Goal: Task Accomplishment & Management: Manage account settings

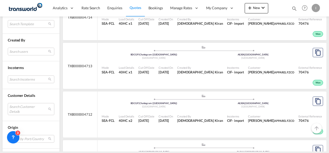
scroll to position [199, 0]
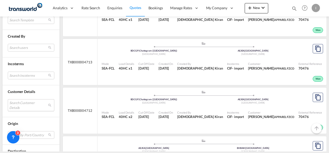
click at [18, 105] on md-select "Search Customer Details user name user nizar NIZAR [EMAIL_ADDRESS][DOMAIN_NAME]…" at bounding box center [31, 105] width 46 height 12
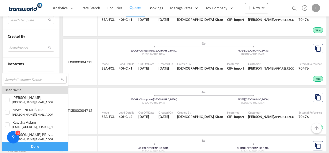
click at [16, 81] on input "search" at bounding box center [33, 80] width 56 height 5
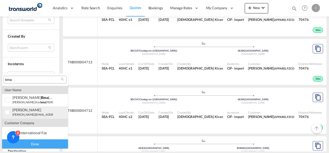
type input "bma"
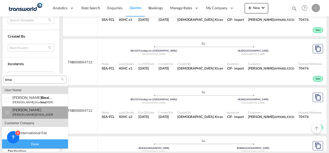
click at [21, 115] on small "[PERSON_NAME][EMAIL_ADDRESS][DOMAIN_NAME]" at bounding box center [47, 114] width 70 height 3
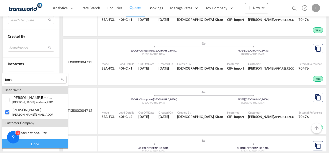
click at [42, 146] on div "Done" at bounding box center [35, 144] width 66 height 9
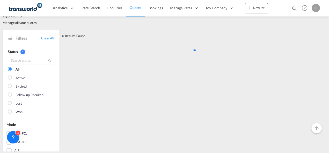
scroll to position [0, 0]
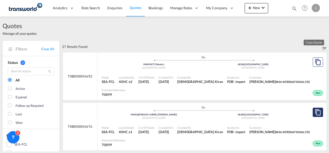
click at [314, 110] on md-icon "assets/icons/custom/copyQuote.svg" at bounding box center [317, 113] width 6 height 6
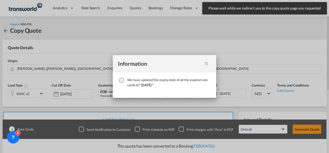
click at [204, 63] on md-icon "icon-close fg-AAA8AD cursor" at bounding box center [206, 64] width 6 height 6
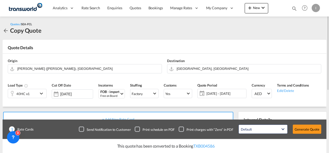
click at [35, 94] on div "40HC x1" at bounding box center [23, 93] width 30 height 9
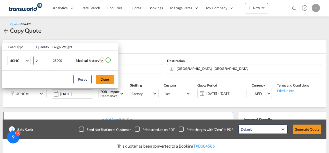
type input "2"
click at [44, 60] on input "2" at bounding box center [39, 60] width 13 height 9
click at [111, 82] on button "Done" at bounding box center [105, 79] width 18 height 9
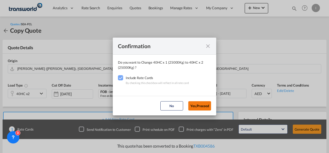
click at [205, 108] on button "Yes,Proceed" at bounding box center [199, 106] width 23 height 9
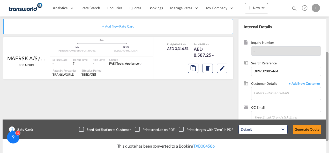
scroll to position [97, 0]
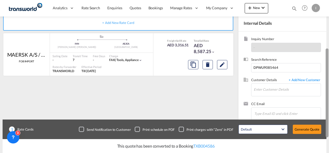
drag, startPoint x: 329, startPoint y: 79, endPoint x: 329, endPoint y: 110, distance: 31.0
click at [328, 110] on html "Analytics Reports Dashboard Rate Search Enquiries Quotes" at bounding box center [164, 76] width 329 height 153
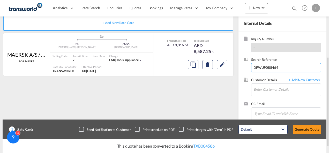
click at [262, 67] on input "DPWU9085464" at bounding box center [286, 67] width 70 height 9
paste input "13398"
type input "DPWU9013398"
click at [266, 92] on input "Enter Customer Details" at bounding box center [286, 90] width 67 height 12
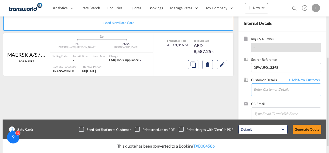
click at [266, 92] on input "Enter Customer Details" at bounding box center [286, 90] width 67 height 12
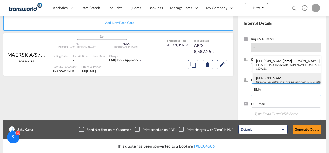
click at [262, 80] on div "[PERSON_NAME] [EMAIL_ADDRESS][DOMAIN_NAME] | BMA INTERNATIONAL FZE | 70899" at bounding box center [286, 82] width 67 height 18
type input "BMA INTERNATIONAL FZE, [PERSON_NAME], [PERSON_NAME][EMAIL_ADDRESS][DOMAIN_NAME]"
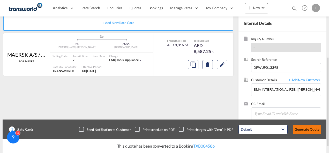
click at [309, 131] on button "Generate Quote" at bounding box center [306, 129] width 28 height 9
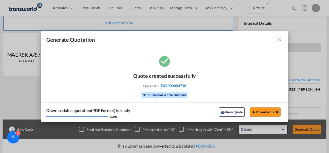
click at [181, 87] on span "TXB000004718" at bounding box center [173, 86] width 26 height 5
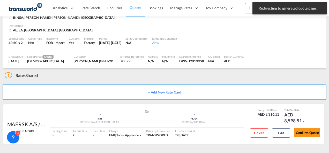
scroll to position [32, 0]
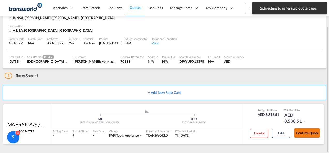
click at [300, 135] on font "Confirm Quote" at bounding box center [307, 133] width 23 height 4
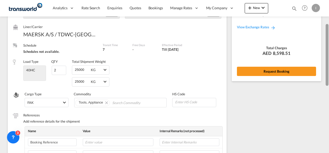
scroll to position [58, 0]
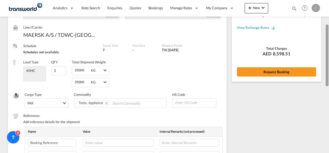
drag, startPoint x: 326, startPoint y: 96, endPoint x: 329, endPoint y: 31, distance: 65.4
click at [328, 31] on html "Analytics Reports Dashboard Rate Search Enquiries Quotes" at bounding box center [164, 76] width 329 height 153
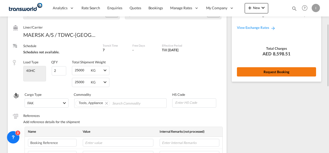
click at [271, 74] on button "Request Booking" at bounding box center [276, 71] width 79 height 9
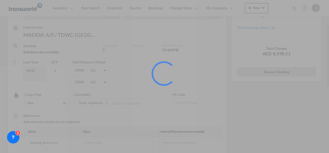
scroll to position [10, 0]
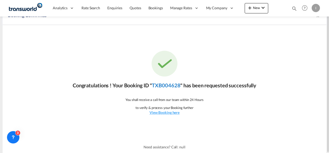
click at [165, 85] on link "TXB004628" at bounding box center [166, 85] width 28 height 6
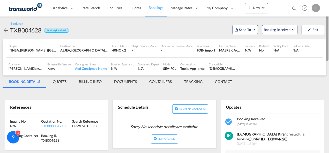
drag, startPoint x: 328, startPoint y: 115, endPoint x: 328, endPoint y: 43, distance: 71.8
click at [328, 43] on div at bounding box center [326, 31] width 3 height 60
click at [241, 32] on span "Send To" at bounding box center [244, 29] width 13 height 5
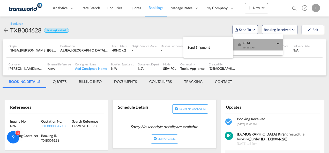
click at [238, 42] on div "button" at bounding box center [239, 46] width 4 height 15
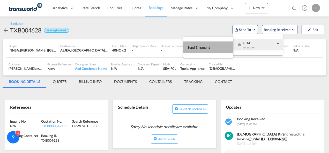
click at [212, 45] on button "Send Shipment" at bounding box center [208, 48] width 50 height 12
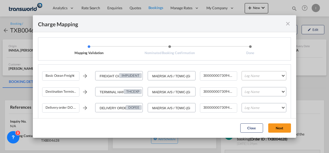
click at [241, 75] on md-select "Leg Name HANDLING ORIGIN VESSEL HANDLING DESTINATION OTHERS TL PICK UP CUSTOMS …" at bounding box center [263, 75] width 45 height 9
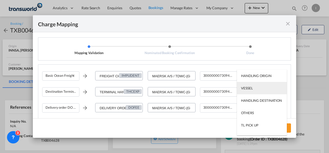
click at [245, 85] on md-option "VESSEL" at bounding box center [262, 88] width 50 height 12
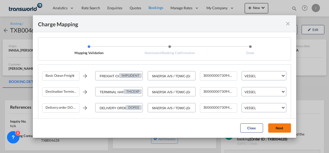
click at [277, 131] on button "Next" at bounding box center [279, 128] width 23 height 9
click at [276, 128] on button "Next" at bounding box center [279, 128] width 23 height 9
click at [290, 23] on md-icon "icon-close fg-AAA8AD cursor" at bounding box center [287, 24] width 6 height 6
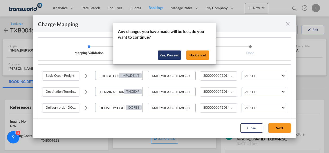
click at [171, 55] on button "Yes, Proceed" at bounding box center [169, 55] width 23 height 9
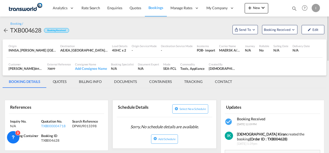
click at [97, 84] on md-tab-item "BILLING INFO" at bounding box center [90, 82] width 35 height 12
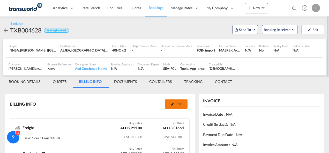
click at [176, 103] on font "Edit" at bounding box center [178, 104] width 6 height 5
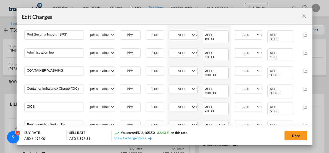
scroll to position [159, 0]
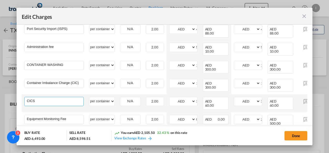
click at [54, 97] on input "CICS" at bounding box center [55, 101] width 57 height 8
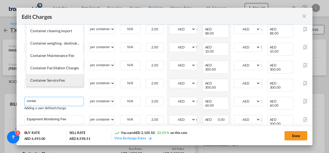
click at [53, 82] on span "Container Service Fee" at bounding box center [47, 80] width 35 height 4
type input "Container Service Fee"
select select "per equipment"
type input "0"
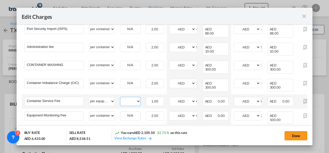
click at [133, 98] on select "40HC" at bounding box center [130, 101] width 20 height 7
select select "40HC"
click at [120, 98] on select "40HC" at bounding box center [130, 101] width 20 height 7
drag, startPoint x: 189, startPoint y: 90, endPoint x: 177, endPoint y: 92, distance: 11.2
click at [177, 97] on md-input-container "AED AFN ALL AMD THE BATTLE AOA ARS HEAR AWG AZN BAM BBD BDT BGN BHD BIF BMD BND…" at bounding box center [183, 101] width 28 height 9
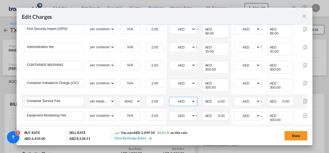
type input "30"
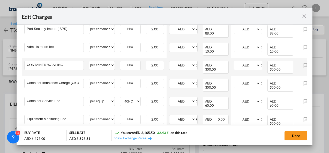
type input "30"
click at [73, 64] on td "CONTAINER WASHING Please Enter" at bounding box center [54, 67] width 65 height 18
click at [58, 61] on input "CONTAINER WASHING" at bounding box center [55, 65] width 57 height 8
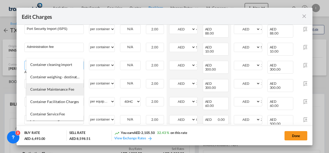
click at [55, 88] on span "Container Maintenance Fee" at bounding box center [52, 89] width 44 height 4
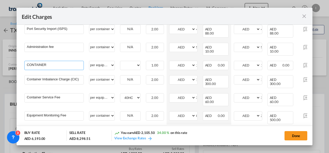
type input "Container Maintenance Fee"
select select "per equipment"
type input "0"
click at [133, 62] on select "40HC" at bounding box center [130, 65] width 20 height 7
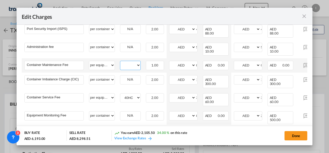
select select "40HC"
click at [120, 62] on select "40HC" at bounding box center [130, 65] width 20 height 7
drag, startPoint x: 192, startPoint y: 56, endPoint x: 173, endPoint y: 56, distance: 19.1
click at [173, 61] on md-input-container "AED AFN ALL AMD THE BATTLE AOA ARS HEAR AWG AZN BAM BBD BDT BGN BHD BIF BMD BND…" at bounding box center [183, 65] width 28 height 9
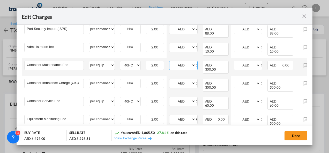
type input "150"
click at [167, 63] on td "AED AFN ALL AMD THE BATTLE AOA ARS HEAR AWG AZN BAM BBD BDT BGN BHD BIF BMD BND…" at bounding box center [183, 67] width 34 height 18
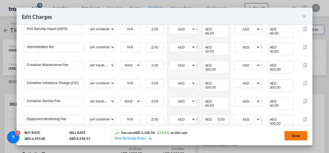
click at [297, 138] on button "Done" at bounding box center [295, 135] width 23 height 9
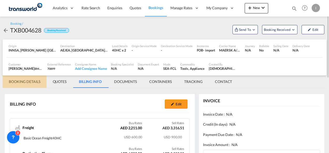
click at [21, 86] on md-tab-item "BOOKING DETAILS" at bounding box center [25, 82] width 44 height 12
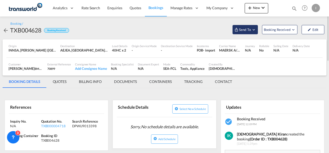
click at [246, 32] on span "Send To" at bounding box center [244, 29] width 13 height 5
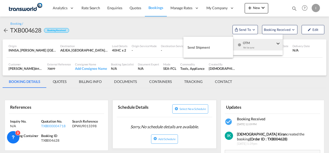
click at [239, 42] on div "button" at bounding box center [239, 46] width 4 height 15
click at [211, 44] on button "Send Shipment" at bounding box center [208, 48] width 50 height 12
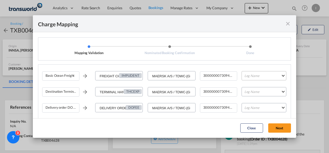
click at [258, 77] on md-select "Leg Name HANDLING ORIGIN VESSEL HANDLING DESTINATION OTHERS TL PICK UP CUSTOMS …" at bounding box center [263, 75] width 45 height 9
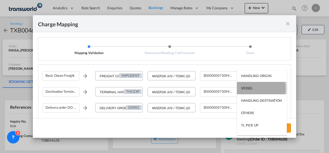
click at [254, 89] on md-option "VESSEL" at bounding box center [262, 88] width 50 height 12
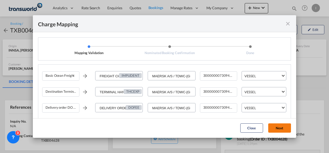
click at [282, 126] on button "Next" at bounding box center [279, 128] width 23 height 9
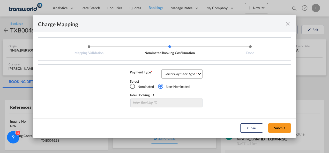
click at [179, 73] on md-select "Select Payment Type COLLECT PREPAID" at bounding box center [181, 73] width 41 height 9
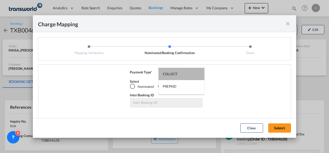
click at [179, 73] on md-option "COLLECT" at bounding box center [181, 74] width 46 height 12
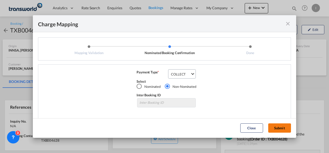
click at [277, 124] on button "Submit" at bounding box center [279, 128] width 23 height 9
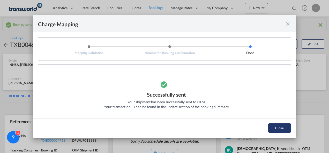
click at [281, 130] on button "Close" at bounding box center [279, 128] width 23 height 9
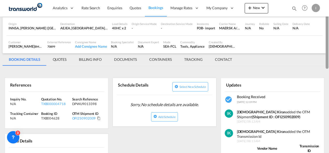
drag, startPoint x: 325, startPoint y: 54, endPoint x: 325, endPoint y: 68, distance: 14.2
click at [325, 68] on div at bounding box center [326, 40] width 3 height 58
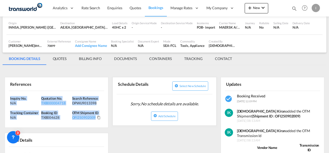
drag, startPoint x: 105, startPoint y: 122, endPoint x: -1, endPoint y: 98, distance: 108.9
click at [0, 98] on html "Analytics Reports Dashboard Rate Search Enquiries Quotes" at bounding box center [164, 76] width 329 height 153
copy div "Inquiry No. N/A Quotation No. TXB000004718 Search Reference DPWU9013398 Trackin…"
click at [57, 103] on div "TXB000004718" at bounding box center [56, 103] width 30 height 5
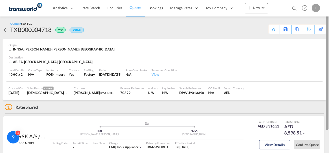
drag, startPoint x: 326, startPoint y: 57, endPoint x: 328, endPoint y: 33, distance: 24.7
click at [328, 33] on html "Analytics Reports Dashboard Rate Search Enquiries Quotes" at bounding box center [164, 76] width 329 height 153
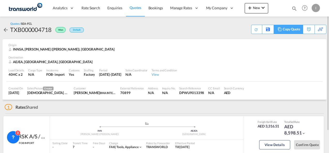
click at [278, 29] on md-icon at bounding box center [279, 29] width 6 height 4
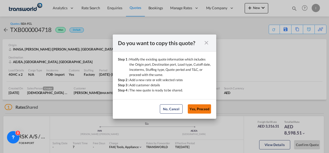
click at [191, 110] on button "Yes, Proceed" at bounding box center [199, 109] width 23 height 9
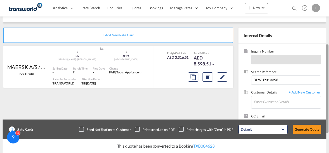
drag, startPoint x: 327, startPoint y: 61, endPoint x: 324, endPoint y: 106, distance: 45.1
click at [324, 106] on md-content "Analytics Reports Dashboard Rate Search Enquiries Quotes Bookings" at bounding box center [164, 76] width 329 height 153
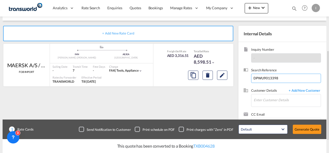
click at [254, 78] on input "DPWU9013398" at bounding box center [286, 78] width 70 height 9
paste input "41656"
type input "DPWU9041656"
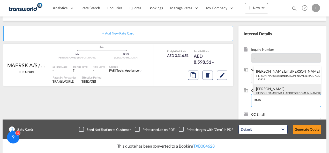
click at [272, 88] on div "[PERSON_NAME] [EMAIL_ADDRESS][DOMAIN_NAME] | BMA INTERNATIONAL FZE | 70899" at bounding box center [286, 93] width 67 height 18
type input "BMA INTERNATIONAL FZE, [PERSON_NAME], [PERSON_NAME][EMAIL_ADDRESS][DOMAIN_NAME]"
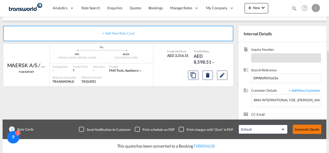
click at [313, 131] on button "Generate Quote" at bounding box center [306, 129] width 28 height 9
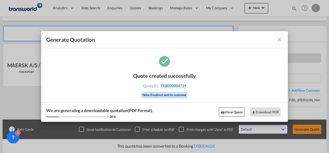
click at [178, 86] on span "TXB000004719" at bounding box center [173, 86] width 26 height 5
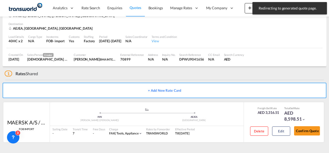
scroll to position [32, 0]
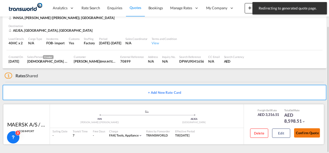
click at [307, 136] on button "Confirm Quote" at bounding box center [307, 133] width 26 height 9
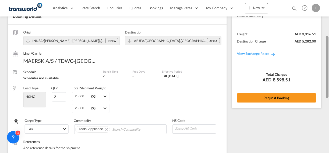
scroll to position [21, 0]
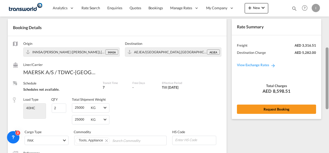
drag, startPoint x: 325, startPoint y: 98, endPoint x: 329, endPoint y: 17, distance: 80.7
click at [328, 17] on html "Analytics Reports Dashboard Rate Search Enquiries Quotes" at bounding box center [164, 76] width 329 height 153
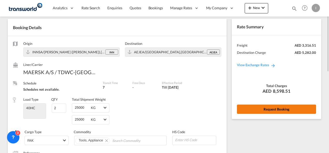
click at [276, 108] on font "Request Booking" at bounding box center [276, 109] width 26 height 4
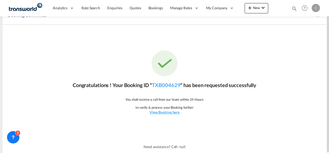
scroll to position [10, 0]
click at [175, 88] on link "TXB004629" at bounding box center [166, 85] width 28 height 6
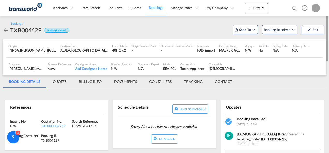
drag, startPoint x: 327, startPoint y: 101, endPoint x: 329, endPoint y: 6, distance: 95.6
click at [328, 6] on html "Analytics Reports Dashboard Rate Search Enquiries Quotes" at bounding box center [164, 76] width 329 height 153
click at [236, 29] on md-icon "Open demo menu" at bounding box center [236, 30] width 4 height 4
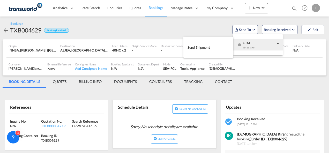
click at [237, 47] on div "button" at bounding box center [239, 46] width 4 height 15
click at [207, 53] on button "Send Shipment" at bounding box center [208, 48] width 50 height 12
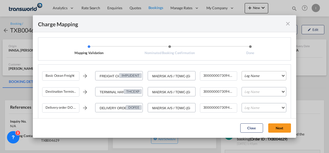
click at [246, 77] on md-select "Leg Name HANDLING ORIGIN VESSEL HANDLING DESTINATION OTHERS TL PICK UP CUSTOMS …" at bounding box center [263, 75] width 45 height 9
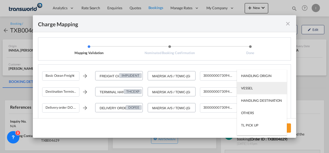
click at [246, 87] on div "VESSEL" at bounding box center [247, 88] width 12 height 5
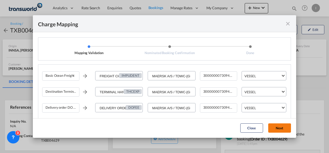
click at [278, 130] on button "Next" at bounding box center [279, 128] width 23 height 9
click at [287, 24] on md-icon "icon-close fg-AAA8AD cursor" at bounding box center [287, 24] width 6 height 6
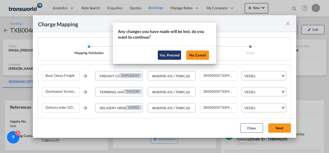
click at [169, 56] on button "Yes, Proceed" at bounding box center [169, 55] width 23 height 9
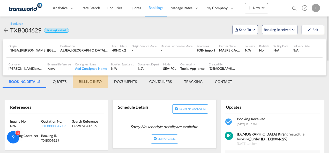
click at [88, 82] on md-tab-item "BILLING INFO" at bounding box center [90, 82] width 35 height 12
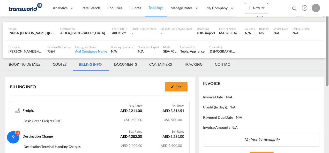
drag, startPoint x: 327, startPoint y: 70, endPoint x: 328, endPoint y: 79, distance: 8.8
click at [328, 79] on div at bounding box center [328, 76] width 1 height 151
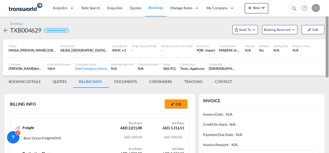
drag, startPoint x: 326, startPoint y: 106, endPoint x: 328, endPoint y: 29, distance: 77.5
click at [328, 29] on div at bounding box center [326, 39] width 3 height 77
click at [170, 108] on button "Edit" at bounding box center [176, 104] width 23 height 9
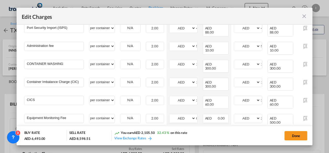
scroll to position [192, 0]
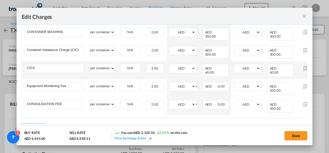
click at [56, 63] on td "CICS Please Enter" at bounding box center [54, 70] width 65 height 18
click at [47, 64] on input "CICS" at bounding box center [55, 68] width 57 height 8
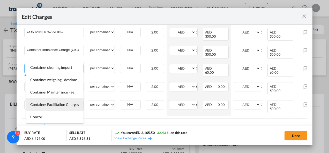
click at [46, 106] on span "Container Facilitation Charges" at bounding box center [54, 105] width 49 height 4
type input "Container Facilitation Charges"
type input "0"
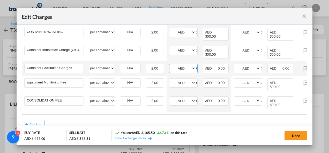
click at [196, 64] on input "0" at bounding box center [197, 68] width 2 height 8
type input "30"
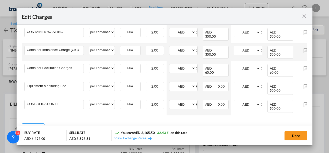
type input "30"
click at [45, 43] on td "Container Imbalance Charge (CIC) Please Enter" at bounding box center [54, 52] width 65 height 18
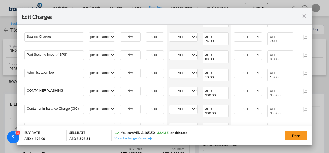
scroll to position [133, 0]
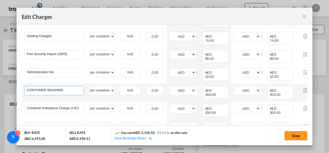
click at [48, 87] on input "CONTAINER WASHING" at bounding box center [55, 91] width 57 height 8
click at [48, 87] on input "CONTAINER wash" at bounding box center [55, 91] width 57 height 8
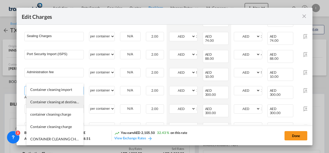
click at [49, 99] on li "Container cleaning at destination" at bounding box center [54, 102] width 57 height 12
type input "Container cleaning at destination"
select select "per equipment"
type input "0"
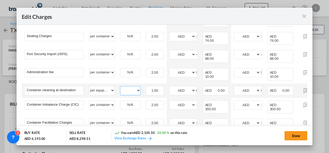
click at [128, 87] on select "40HC" at bounding box center [130, 90] width 20 height 7
select select "40HC"
click at [120, 87] on select "40HC" at bounding box center [130, 90] width 20 height 7
click at [196, 87] on input "0" at bounding box center [197, 91] width 2 height 8
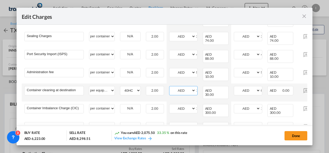
type input "150"
click at [172, 90] on td "AED AFN ALL AMD THE BATTLE AOA ARS HEAR AWG AZN BAM BBD BDT BGN BHD BIF BMD BND…" at bounding box center [183, 93] width 34 height 18
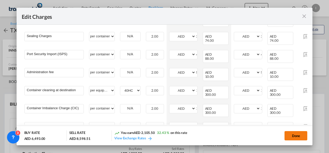
click at [292, 139] on button "Done" at bounding box center [295, 135] width 23 height 9
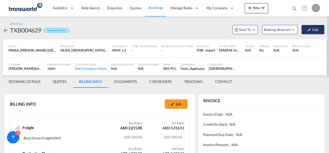
click at [310, 30] on md-icon "icon-pencil" at bounding box center [309, 30] width 4 height 4
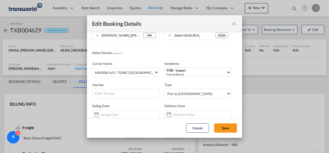
scroll to position [62, 0]
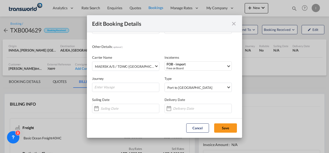
click at [234, 21] on md-icon "icon-close fg-AAA8AD mr-0 cursor" at bounding box center [233, 24] width 6 height 6
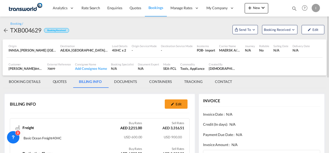
click at [188, 71] on div "Tools, Appliance" at bounding box center [192, 68] width 24 height 5
click at [152, 82] on md-tab-item "CONTAINERS" at bounding box center [160, 82] width 35 height 12
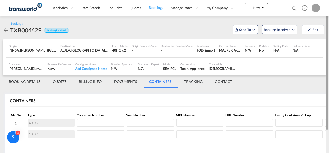
scroll to position [1, 0]
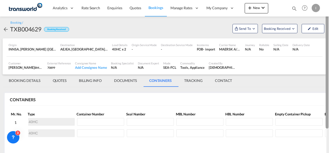
click at [328, 97] on html "Analytics Reports Dashboard Rate Search Enquiries Quotes" at bounding box center [164, 76] width 329 height 153
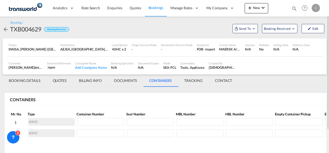
click at [29, 79] on md-tab-item "BOOKING DETAILS" at bounding box center [25, 81] width 44 height 12
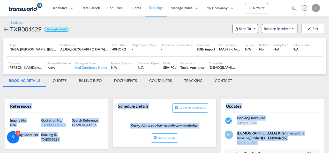
drag, startPoint x: 328, startPoint y: 46, endPoint x: 329, endPoint y: 83, distance: 37.0
click at [328, 83] on html "Analytics Reports Dashboard Rate Search Enquiries Quotes" at bounding box center [164, 76] width 329 height 153
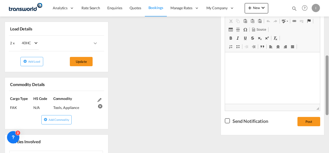
scroll to position [137, 0]
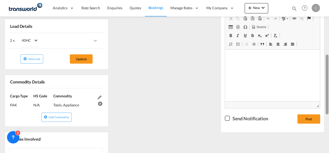
drag, startPoint x: 327, startPoint y: 54, endPoint x: 329, endPoint y: 108, distance: 53.8
click at [328, 108] on html "Analytics Reports Dashboard Rate Search Enquiries Quotes" at bounding box center [164, 76] width 329 height 153
click at [96, 39] on md-icon "icons/ic_keyboard_arrow_right_black_24px.svg" at bounding box center [95, 41] width 6 height 6
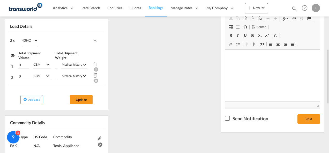
click at [95, 80] on md-icon "icon-cancel" at bounding box center [95, 81] width 4 height 4
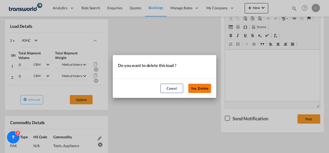
click at [190, 89] on button "Yes, Delete" at bounding box center [199, 88] width 23 height 9
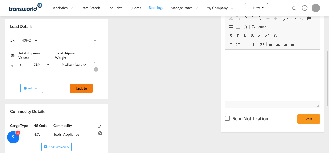
click at [83, 90] on button "Update" at bounding box center [81, 88] width 23 height 9
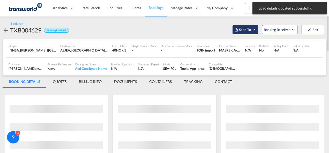
scroll to position [0, 0]
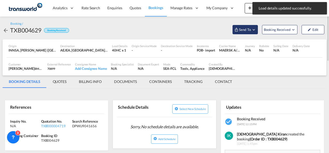
click at [239, 32] on span "Send To" at bounding box center [244, 29] width 13 height 5
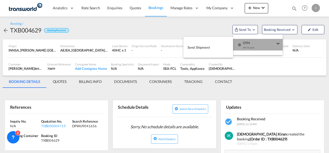
click at [238, 45] on md-icon "icon-checkbox-blank-circle" at bounding box center [239, 45] width 4 height 4
click at [216, 46] on button "Send Shipment" at bounding box center [208, 48] width 50 height 12
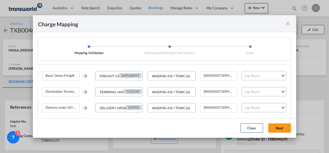
click at [259, 77] on md-select "Leg Name HANDLING ORIGIN VESSEL HANDLING DESTINATION OTHERS TL PICK UP CUSTOMS …" at bounding box center [263, 75] width 45 height 9
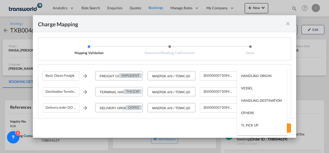
click at [259, 77] on div "HANDLING ORIGIN" at bounding box center [256, 76] width 30 height 5
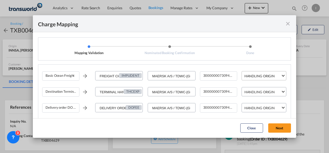
click at [259, 77] on div "HANDLING ORIGIN" at bounding box center [259, 76] width 30 height 4
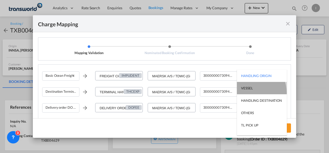
click at [251, 93] on md-option "VESSEL" at bounding box center [262, 88] width 50 height 12
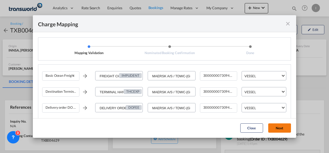
click at [272, 130] on button "Next" at bounding box center [279, 128] width 23 height 9
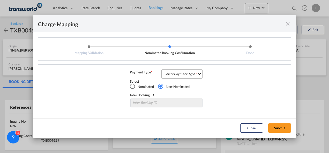
click at [176, 77] on md-select "Select Payment Type COLLECT PREPAID" at bounding box center [181, 73] width 41 height 9
click at [0, 0] on md-option "COLLECT" at bounding box center [0, 0] width 0 height 0
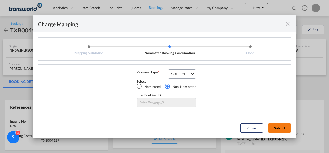
click at [276, 131] on button "Submit" at bounding box center [279, 128] width 23 height 9
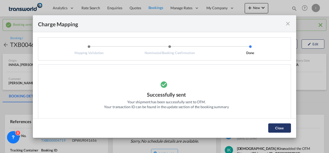
click at [284, 127] on button "Close" at bounding box center [279, 128] width 23 height 9
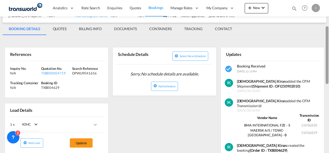
drag, startPoint x: 328, startPoint y: 36, endPoint x: 328, endPoint y: 61, distance: 25.6
click at [328, 61] on div at bounding box center [328, 76] width 1 height 151
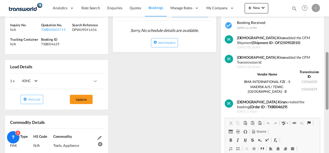
drag, startPoint x: 327, startPoint y: 110, endPoint x: 328, endPoint y: 69, distance: 41.4
click at [328, 69] on div at bounding box center [328, 83] width 1 height 151
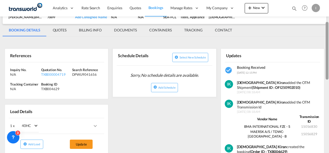
scroll to position [63, 0]
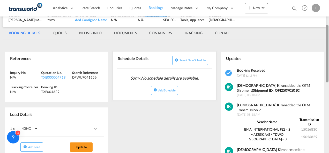
drag, startPoint x: 327, startPoint y: 110, endPoint x: 324, endPoint y: 41, distance: 69.5
click at [324, 41] on md-content "Analytics Reports Dashboard Rate Search Enquiries Quotes Bookings" at bounding box center [164, 76] width 329 height 153
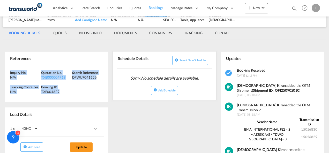
drag, startPoint x: 81, startPoint y: 95, endPoint x: -1, endPoint y: 73, distance: 84.9
click at [0, 73] on html "Analytics Reports Dashboard Rate Search Enquiries Quotes" at bounding box center [164, 76] width 329 height 153
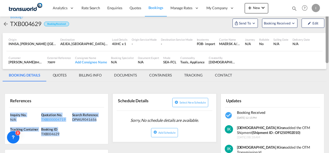
scroll to position [18, 0]
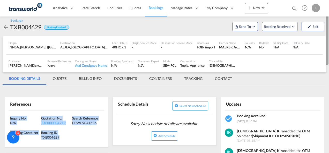
drag, startPoint x: 328, startPoint y: 52, endPoint x: 327, endPoint y: 35, distance: 17.1
click at [327, 35] on div at bounding box center [326, 36] width 3 height 58
click at [248, 27] on span "Send To" at bounding box center [244, 26] width 13 height 5
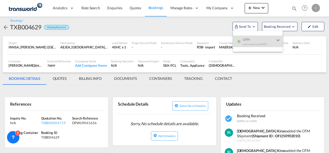
click at [242, 86] on md-backdrop at bounding box center [164, 76] width 329 height 153
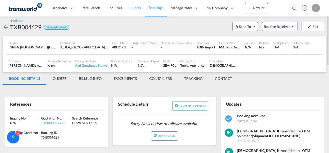
click at [132, 8] on span "Quotes" at bounding box center [134, 8] width 11 height 4
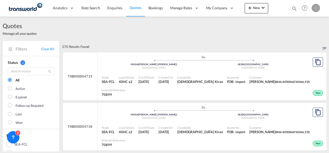
click at [166, 74] on div "Created On [DATE]" at bounding box center [165, 80] width 19 height 13
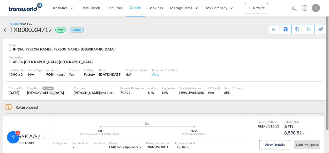
scroll to position [26, 0]
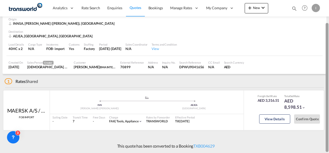
drag, startPoint x: 327, startPoint y: 95, endPoint x: 329, endPoint y: 135, distance: 39.6
click at [328, 135] on html "Analytics Reports Dashboard Rate Search Enquiries Quotes" at bounding box center [164, 76] width 329 height 153
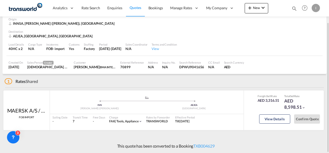
click at [131, 10] on span "Quotes" at bounding box center [134, 7] width 11 height 5
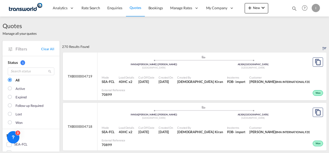
click at [253, 86] on div "Customer [PERSON_NAME] BMA INTERNATIONAL FZE" at bounding box center [279, 80] width 65 height 13
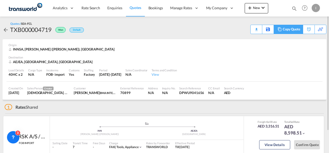
click at [300, 27] on div "Copy Quote" at bounding box center [291, 29] width 18 height 9
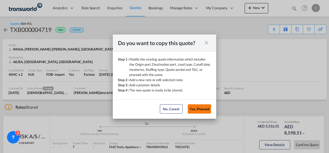
click at [194, 108] on button "Yes, Proceed" at bounding box center [199, 109] width 23 height 9
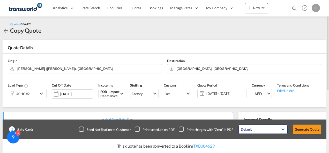
click at [38, 96] on md-icon "icon-chevron-down" at bounding box center [42, 94] width 8 height 6
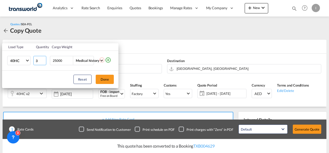
click at [43, 60] on input "3" at bounding box center [39, 60] width 13 height 9
click at [43, 63] on input "3" at bounding box center [39, 60] width 13 height 9
click at [43, 61] on input "2" at bounding box center [39, 60] width 13 height 9
type input "1"
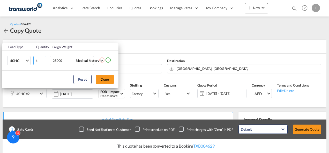
click at [43, 61] on input "1" at bounding box center [39, 60] width 13 height 9
click at [104, 79] on button "Done" at bounding box center [105, 79] width 18 height 9
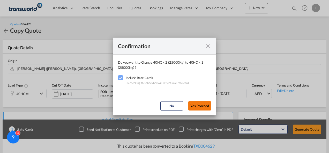
click at [203, 106] on button "Yes,Proceed" at bounding box center [199, 106] width 23 height 9
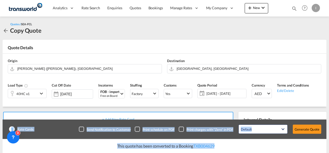
drag, startPoint x: 325, startPoint y: 77, endPoint x: 329, endPoint y: 131, distance: 54.7
click at [328, 131] on html "Analytics Reports Dashboard Rate Search Enquiries Quotes" at bounding box center [164, 76] width 329 height 153
click at [318, 67] on md-autocomplete-wrap "[GEOGRAPHIC_DATA], [GEOGRAPHIC_DATA]" at bounding box center [247, 68] width 142 height 8
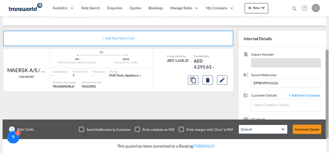
scroll to position [82, 0]
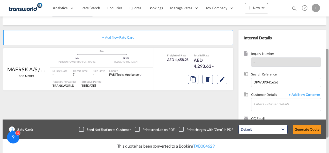
drag, startPoint x: 327, startPoint y: 67, endPoint x: 328, endPoint y: 115, distance: 48.1
click at [328, 115] on div at bounding box center [326, 93] width 3 height 89
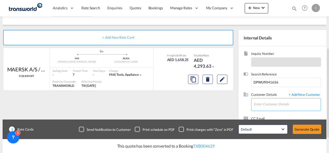
click at [273, 107] on input "Enter Customer Details" at bounding box center [286, 105] width 67 height 12
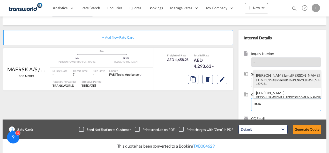
click at [261, 76] on div "[PERSON_NAME] bma [PERSON_NAME] [PERSON_NAME].kor bma [PERSON_NAME][EMAIL_ADDRE…" at bounding box center [286, 80] width 67 height 18
type input "FREIGHT CONSOL INTERNATIONAL GMBH, [PERSON_NAME], [PERSON_NAME][EMAIL_ADDRESS][…"
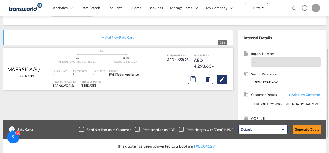
click at [224, 82] on md-icon "Edit" at bounding box center [222, 79] width 6 height 6
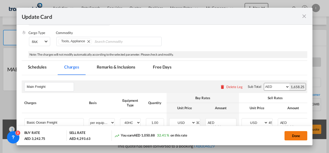
click at [296, 135] on button "Done" at bounding box center [295, 135] width 23 height 9
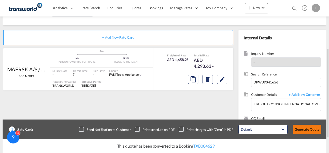
click at [298, 133] on button "Generate Quote" at bounding box center [306, 129] width 28 height 9
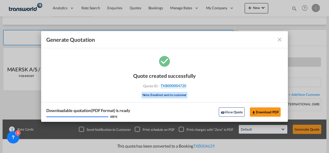
click at [171, 87] on span "TXB000004720" at bounding box center [173, 86] width 26 height 5
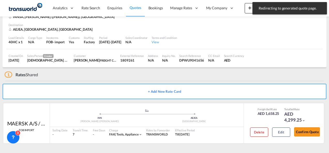
scroll to position [32, 0]
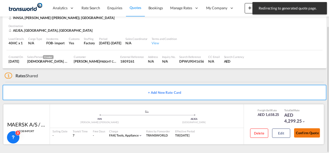
click at [306, 133] on font "Confirm Quote" at bounding box center [307, 133] width 23 height 4
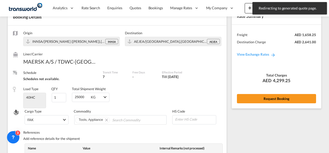
scroll to position [212, 0]
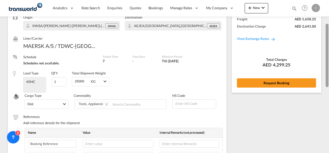
drag, startPoint x: 328, startPoint y: 112, endPoint x: 321, endPoint y: 43, distance: 69.0
click at [321, 43] on md-content "Analytics Reports Dashboard Rate Search Enquiries Quotes Bookings" at bounding box center [164, 76] width 329 height 153
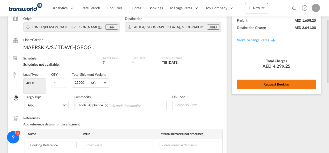
click at [273, 88] on button "Request Booking" at bounding box center [276, 84] width 79 height 9
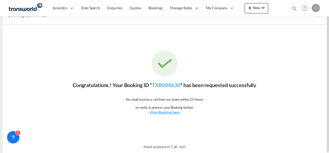
scroll to position [10, 0]
click at [174, 86] on link "TXB004630" at bounding box center [166, 85] width 28 height 6
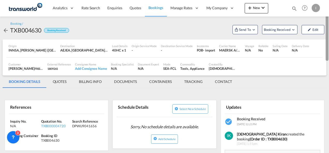
drag, startPoint x: 327, startPoint y: 105, endPoint x: 328, endPoint y: 37, distance: 68.0
click at [328, 37] on html "Analytics Reports Dashboard Rate Search Enquiries Quotes" at bounding box center [164, 76] width 329 height 153
click at [244, 37] on div "Booking / TXB004630 Booking Received Send To OTM Yet to sync Send Shipment Book…" at bounding box center [164, 28] width 323 height 23
click at [244, 33] on button "Send To" at bounding box center [244, 29] width 25 height 9
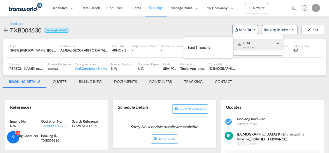
click at [242, 49] on div "OTM Yet to sync" at bounding box center [259, 46] width 44 height 15
click at [212, 50] on button "Send Shipment" at bounding box center [208, 48] width 50 height 12
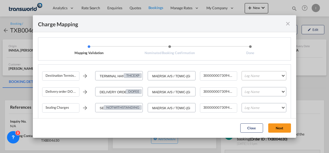
click at [247, 79] on md-select "Leg Name HANDLING ORIGIN VESSEL HANDLING DESTINATION OTHERS TL PICK UP CUSTOMS …" at bounding box center [263, 75] width 45 height 9
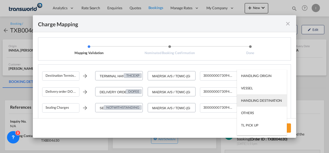
click at [247, 95] on md-option "HANDLING DESTINATION" at bounding box center [262, 101] width 50 height 12
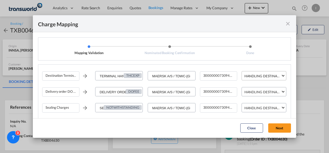
click at [249, 76] on div "HANDLING DESTINATION" at bounding box center [264, 76] width 41 height 4
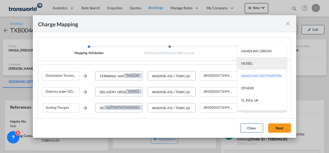
click at [246, 66] on md-option "VESSEL" at bounding box center [262, 63] width 50 height 12
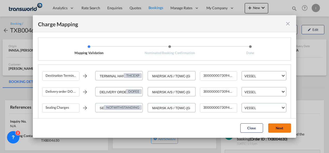
click at [278, 132] on button "Next" at bounding box center [279, 128] width 23 height 9
click at [280, 129] on button "Next" at bounding box center [279, 128] width 23 height 9
click at [288, 22] on md-icon "icon-close fg-AAA8AD cursor" at bounding box center [287, 24] width 6 height 6
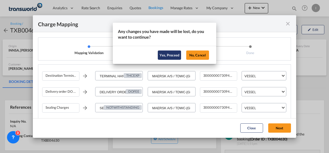
click at [172, 55] on button "Yes, Proceed" at bounding box center [169, 55] width 23 height 9
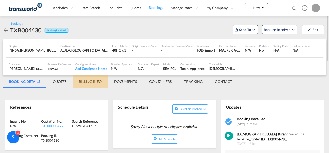
click at [90, 81] on md-tab-item "BILLING INFO" at bounding box center [90, 82] width 35 height 12
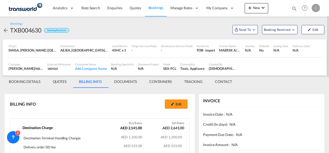
click at [162, 102] on div "BILLING INFO Edit" at bounding box center [100, 104] width 180 height 12
click at [177, 107] on font "Edit" at bounding box center [178, 104] width 6 height 5
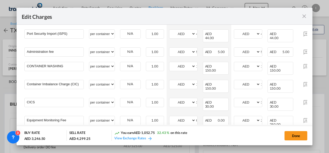
scroll to position [103, 0]
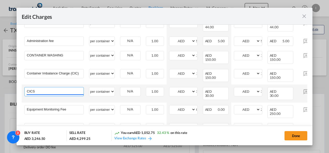
click at [70, 88] on input "CICS" at bounding box center [55, 92] width 57 height 8
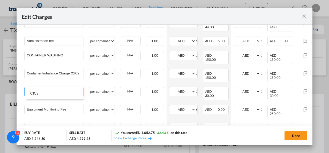
drag, startPoint x: 41, startPoint y: 82, endPoint x: 19, endPoint y: 83, distance: 21.7
click at [19, 83] on md-dialog-content "Destination Charge Please enter leg name Leg Name Already Exists Delete Leg Sub…" at bounding box center [165, 75] width 296 height 100
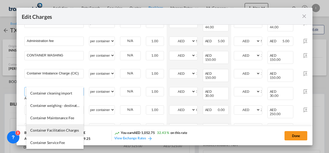
click at [56, 126] on li "Container Facilitation Charges" at bounding box center [54, 131] width 57 height 12
type input "Container Facilitation Charges"
type input "0"
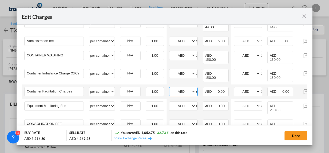
drag, startPoint x: 187, startPoint y: 84, endPoint x: 173, endPoint y: 87, distance: 14.0
click at [173, 87] on md-input-container "AED AFN ALL AMD THE BATTLE AOA ARS HEAR AWG AZN BAM BBD BDT BGN BHD BIF BMD BND…" at bounding box center [183, 91] width 28 height 9
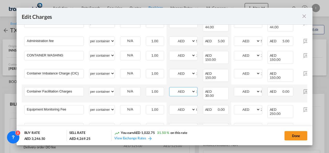
type input "30"
click at [260, 88] on input "0" at bounding box center [261, 92] width 2 height 8
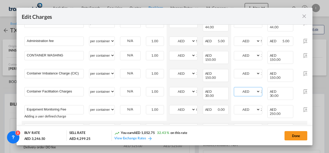
type input "30"
click at [99, 121] on td "per equipment per container for B/L per shipping bill per shipment per pallet p…" at bounding box center [101, 130] width 31 height 18
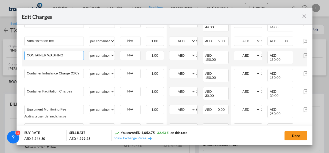
click at [73, 51] on input "CONTAINER WASHING" at bounding box center [55, 55] width 57 height 8
drag, startPoint x: 73, startPoint y: 47, endPoint x: 37, endPoint y: 47, distance: 35.9
click at [37, 51] on input "CONTAINER WASHING" at bounding box center [55, 55] width 57 height 8
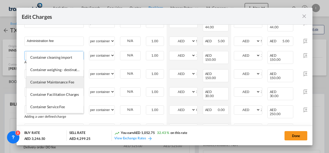
click at [62, 84] on span "Container Maintenance Fee" at bounding box center [52, 82] width 44 height 4
type input "Container Maintenance Fee"
select select "per equipment"
type input "0"
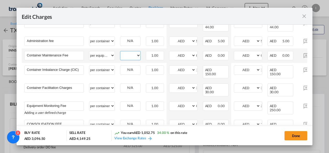
click at [134, 52] on select "40HC" at bounding box center [130, 55] width 20 height 7
select select "40HC"
click at [120, 52] on select "40HC" at bounding box center [130, 55] width 20 height 7
drag, startPoint x: 188, startPoint y: 50, endPoint x: 177, endPoint y: 51, distance: 11.2
click at [177, 51] on md-input-container "AED AFN ALL AMD THE BATTLE AOA ARS HEAR AWG AZN BAM BBD BDT BGN BHD BIF BMD BND…" at bounding box center [183, 55] width 28 height 9
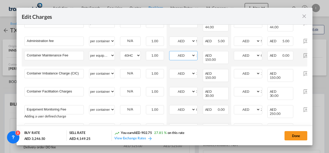
type input "150"
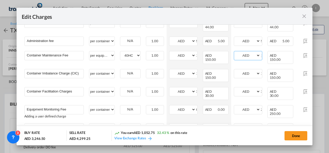
type input "150"
click at [206, 135] on div "Done" at bounding box center [253, 136] width 108 height 11
click at [300, 140] on button "Done" at bounding box center [295, 135] width 23 height 9
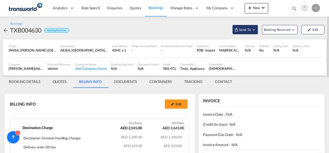
click at [241, 27] on button "Send To" at bounding box center [244, 29] width 25 height 9
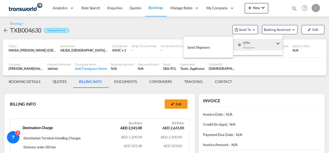
click at [253, 49] on div "Yet to sync" at bounding box center [259, 49] width 32 height 11
click at [194, 53] on button "Send Shipment" at bounding box center [208, 48] width 50 height 12
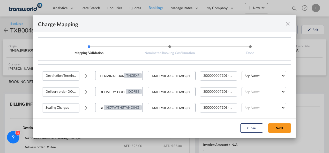
click at [244, 76] on md-select "Leg Name HANDLING ORIGIN VESSEL HANDLING DESTINATION OTHERS TL PICK UP CUSTOMS …" at bounding box center [263, 75] width 45 height 9
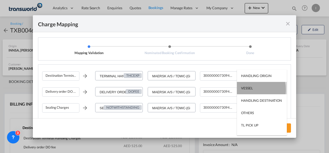
click at [246, 90] on div "VESSEL" at bounding box center [247, 88] width 12 height 5
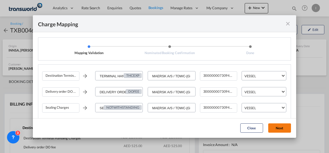
click at [274, 129] on button "Next" at bounding box center [279, 128] width 23 height 9
click at [283, 126] on button "Next" at bounding box center [279, 128] width 23 height 9
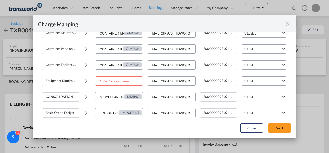
scroll to position [133, 0]
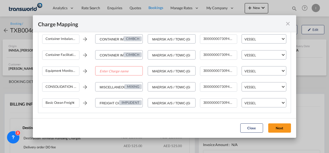
click at [285, 21] on md-icon "icon-close fg-AAA8AD cursor" at bounding box center [287, 24] width 6 height 6
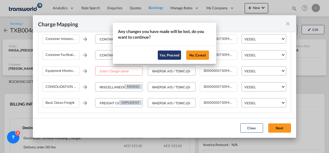
click at [166, 56] on button "Yes, Proceed" at bounding box center [169, 55] width 23 height 9
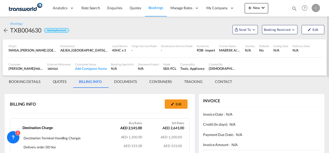
click at [177, 109] on div "BILLING INFO Edit" at bounding box center [100, 104] width 180 height 12
click at [175, 105] on button "Edit" at bounding box center [176, 104] width 23 height 9
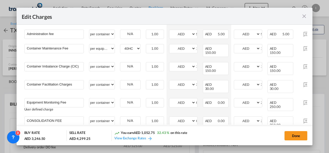
scroll to position [123, 0]
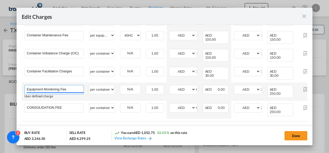
click at [78, 86] on input "Equipment Monitoring Fee" at bounding box center [55, 90] width 57 height 8
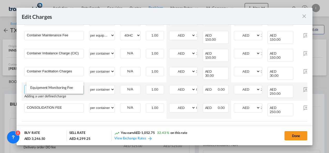
drag, startPoint x: 78, startPoint y: 75, endPoint x: 21, endPoint y: 76, distance: 56.8
click at [22, 83] on td "Equipment Monitorin Please Enter Adding a user defined charge" at bounding box center [54, 92] width 65 height 18
click at [66, 86] on input "Equipment Monitorin" at bounding box center [55, 90] width 57 height 8
drag, startPoint x: 66, startPoint y: 76, endPoint x: 27, endPoint y: 78, distance: 39.6
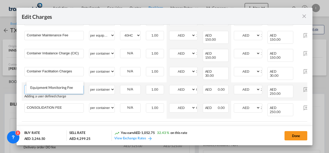
click at [27, 86] on input "Equipment Monitorin" at bounding box center [55, 90] width 57 height 8
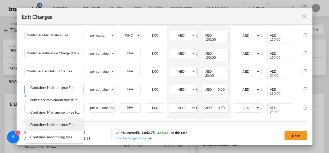
click at [63, 127] on span "Container Maintenance Fee - per B/L" at bounding box center [59, 125] width 58 height 4
type input "Container Maintenance Fee - per B/L"
select select "per B/L"
type input "0"
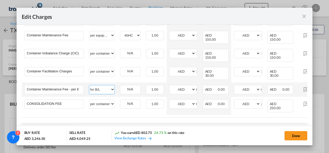
click at [105, 86] on select "per equipment per container for B/L per shipping bill per shipment per pallet p…" at bounding box center [101, 90] width 25 height 8
select select "per container"
click at [89, 86] on select "per equipment per container for B/L per shipping bill per shipment per pallet p…" at bounding box center [101, 90] width 25 height 8
drag, startPoint x: 252, startPoint y: 78, endPoint x: 244, endPoint y: 78, distance: 8.3
click at [244, 85] on md-input-container "AED AFN ALL AMD THE BATTLE AOA ARS HEAR AWG AZN BAM BBD BDT BGN BHD BIF BMD BND…" at bounding box center [248, 89] width 28 height 9
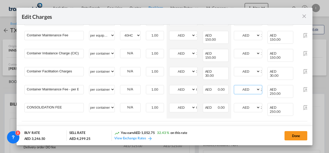
type input "250"
click at [197, 127] on div "Main Freight Please enter leg name Leg Name Already Exists Delete Leg Sub Total…" at bounding box center [164, 133] width 285 height 12
click at [289, 136] on button "Done" at bounding box center [295, 135] width 23 height 9
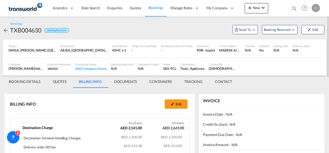
click at [242, 23] on div "Booking / TXB004630 Booking Received Send To Booking Received Edit" at bounding box center [164, 28] width 323 height 13
click at [242, 31] on span "Send To" at bounding box center [244, 29] width 13 height 5
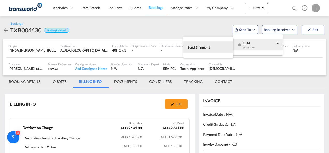
click at [194, 57] on md-menu-content "Send Shipment" at bounding box center [208, 47] width 50 height 21
click at [194, 52] on button "Send Shipment" at bounding box center [208, 48] width 50 height 12
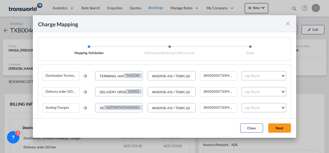
click at [253, 71] on div "Destination Terminal Handling Charges TERMINAL HANDLING CHARGES-EXPORT THCEXP M…" at bounding box center [166, 78] width 248 height 16
click at [252, 76] on md-select "Leg Name HANDLING ORIGIN VESSEL HANDLING DESTINATION OTHERS TL PICK UP CUSTOMS …" at bounding box center [263, 75] width 45 height 9
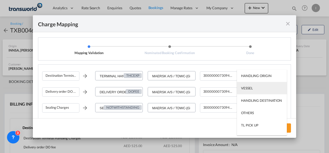
click at [251, 88] on div "VESSEL" at bounding box center [247, 88] width 12 height 5
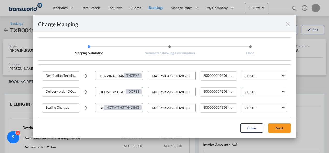
click at [274, 134] on md-dialog-actions "Close Next" at bounding box center [164, 129] width 263 height 20
click at [273, 128] on button "Next" at bounding box center [279, 128] width 23 height 9
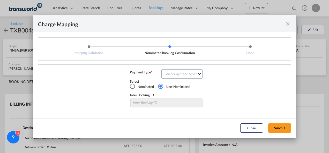
click at [183, 79] on div "Select" at bounding box center [166, 81] width 73 height 5
click at [183, 78] on md-select "Select Payment Type COLLECT PREPAID" at bounding box center [181, 73] width 41 height 9
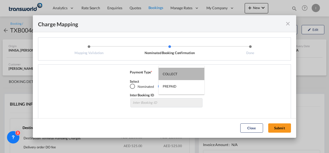
click at [183, 78] on md-option "COLLECT" at bounding box center [181, 74] width 46 height 12
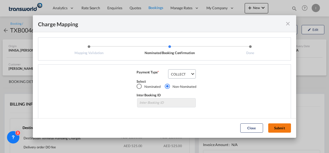
click at [279, 127] on button "Submit" at bounding box center [279, 128] width 23 height 9
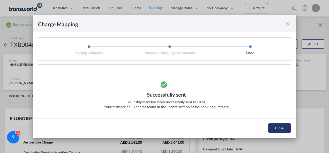
click at [283, 126] on button "Close" at bounding box center [279, 128] width 23 height 9
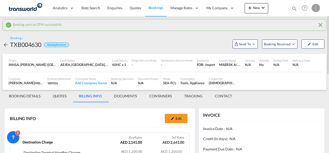
click at [29, 98] on md-tab-item "BOOKING DETAILS" at bounding box center [25, 96] width 44 height 12
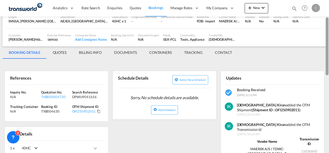
scroll to position [44, 0]
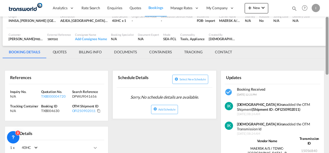
drag, startPoint x: 326, startPoint y: 36, endPoint x: 329, endPoint y: 53, distance: 17.0
click at [328, 53] on html "Analytics Reports Dashboard Rate Search Enquiries Quotes" at bounding box center [164, 76] width 329 height 153
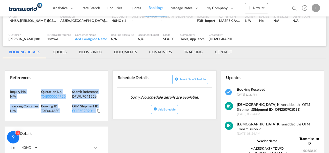
drag, startPoint x: 106, startPoint y: 110, endPoint x: -1, endPoint y: 90, distance: 109.2
click at [0, 90] on html "Analytics Reports Dashboard Rate Search Enquiries Quotes" at bounding box center [164, 76] width 329 height 153
copy div "Inquiry No. N/A Quotation No. TXB000004720 Search Reference DPWU9041656 Trackin…"
